Goal: Transaction & Acquisition: Purchase product/service

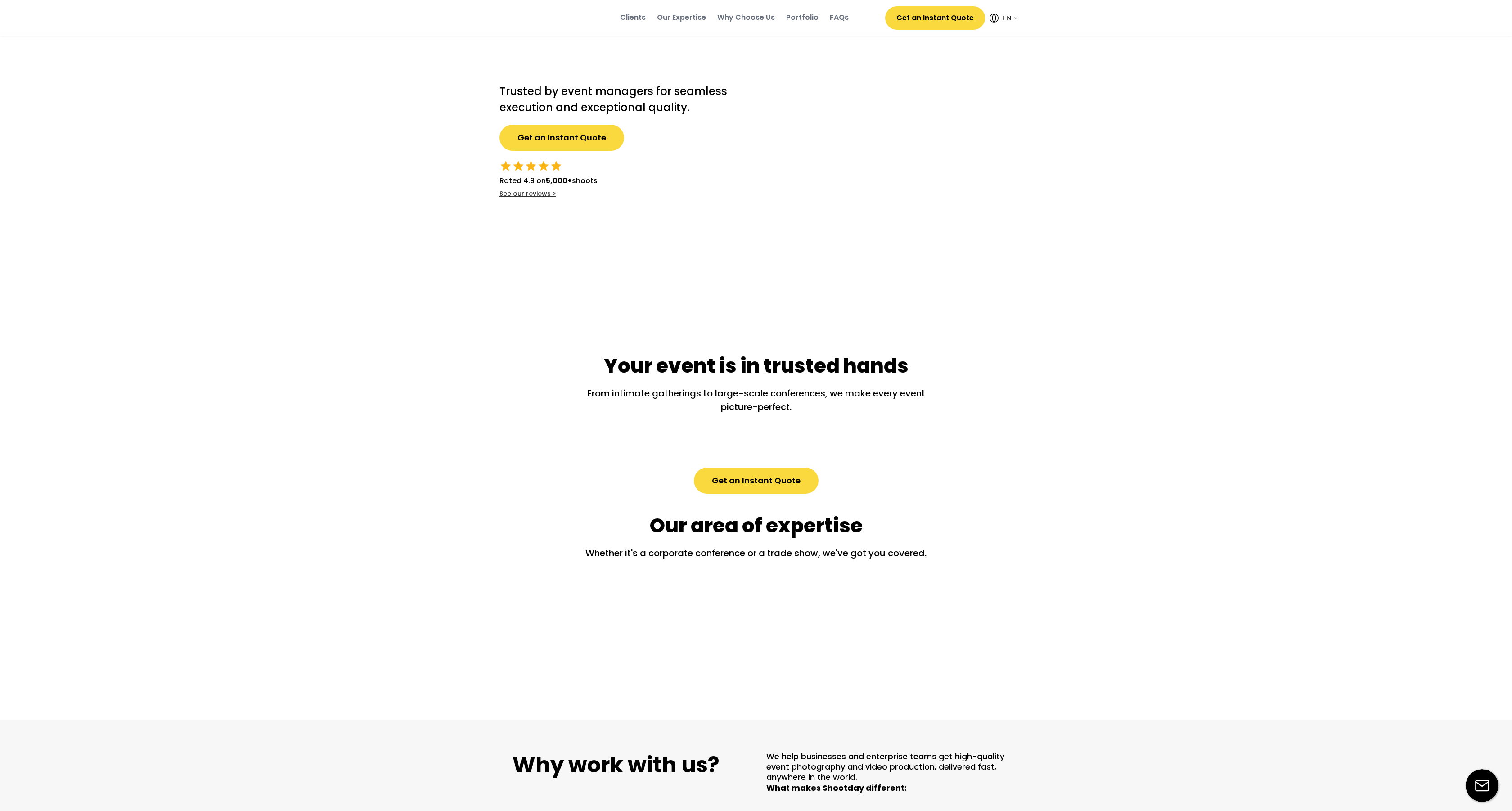
select select ""en""
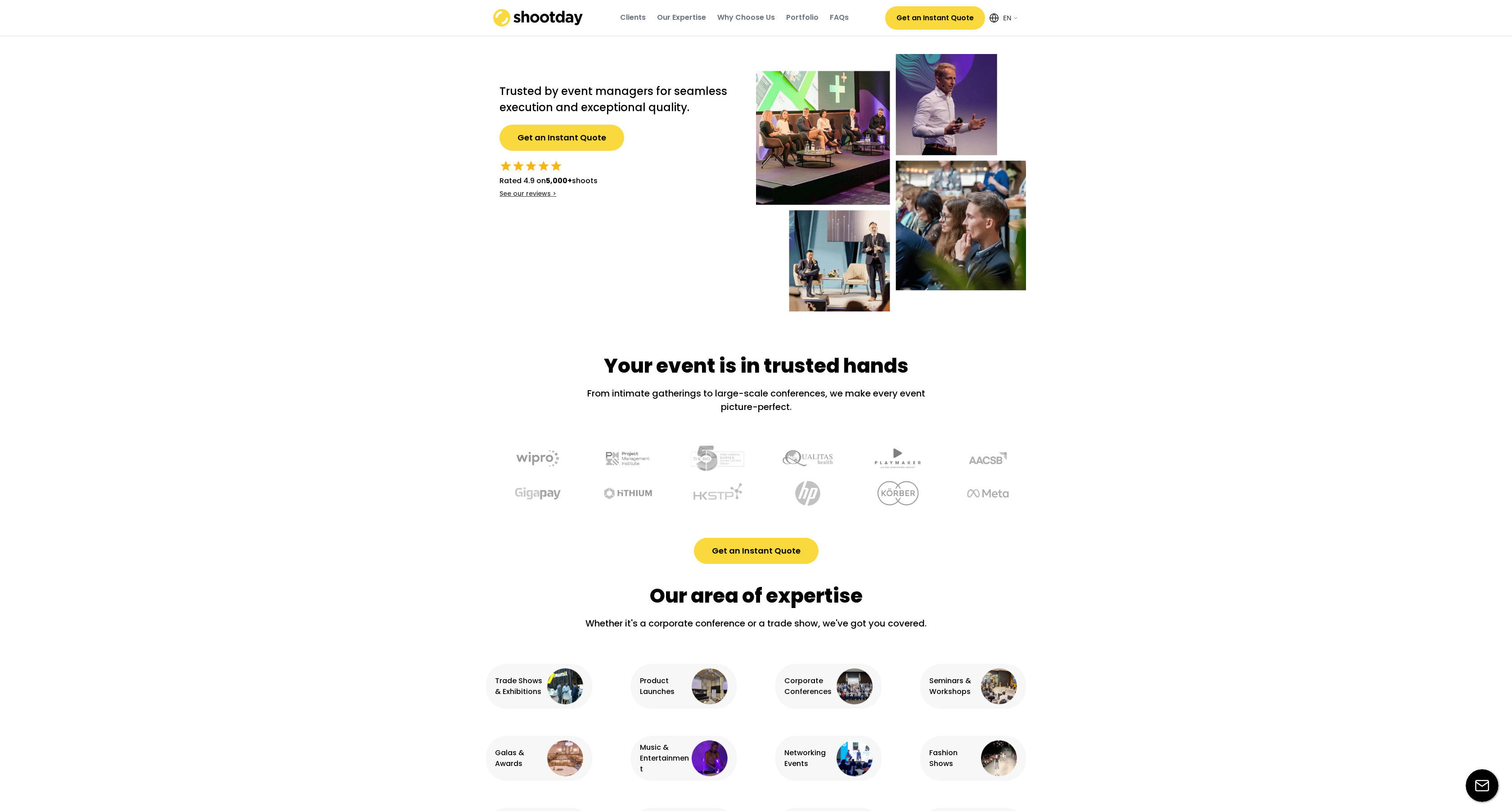
click at [756, 558] on button "Get an Instant Quote" at bounding box center [756, 550] width 125 height 26
